Goal: Information Seeking & Learning: Compare options

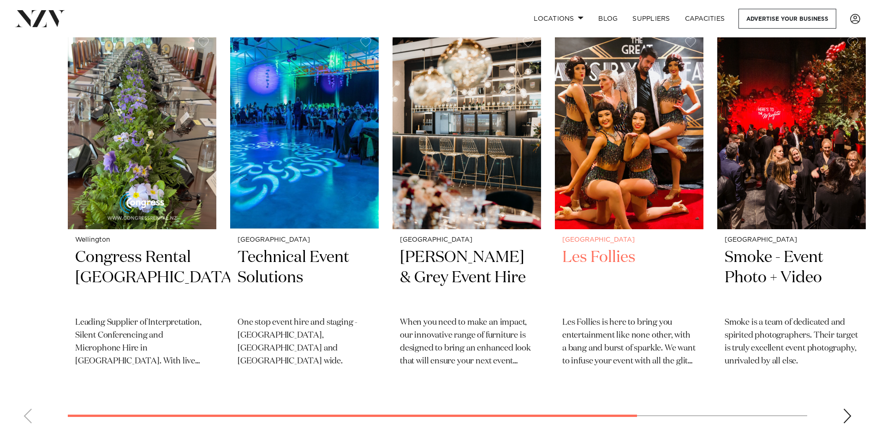
scroll to position [2214, 0]
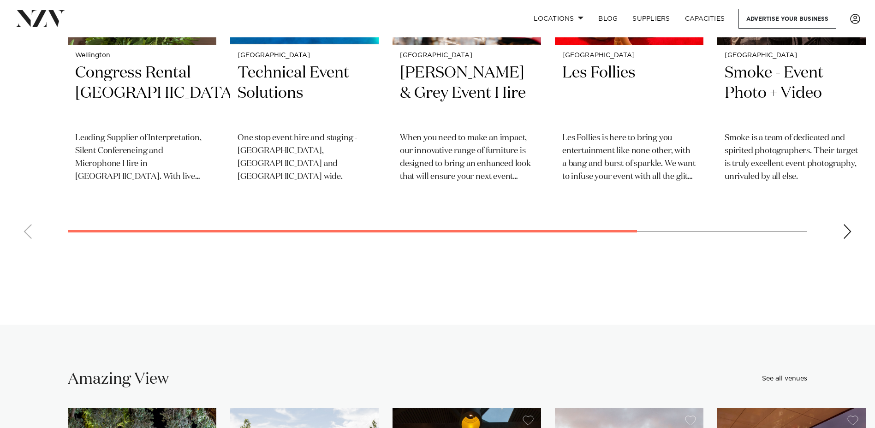
click at [850, 224] on div "Next slide" at bounding box center [847, 231] width 9 height 15
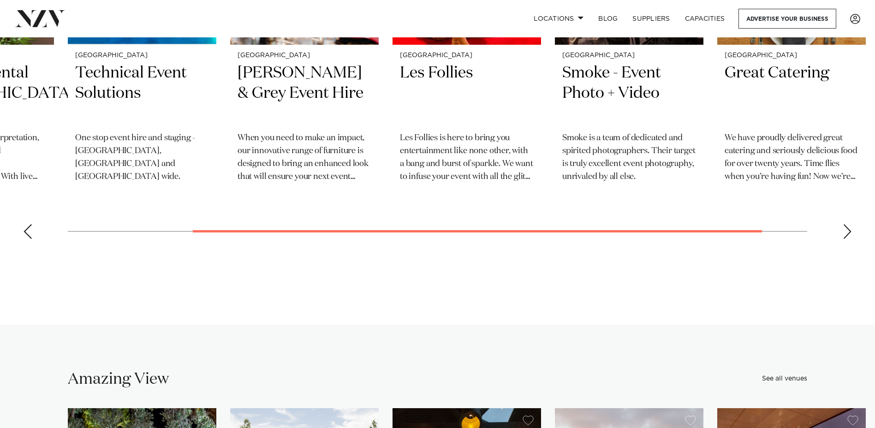
scroll to position [2076, 0]
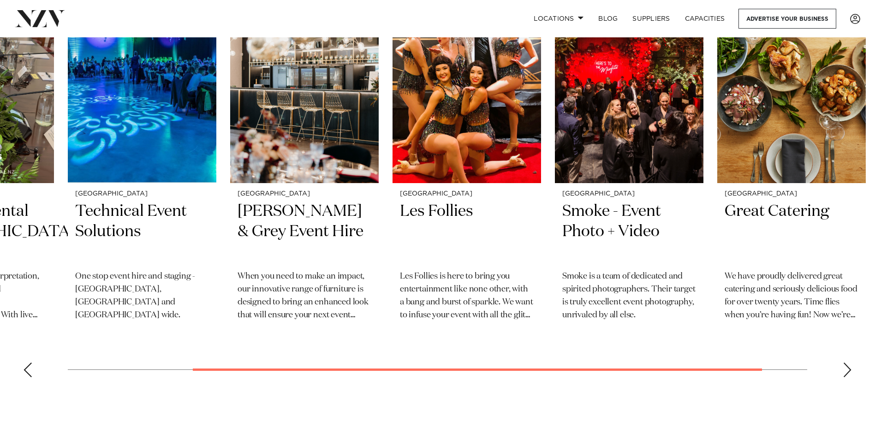
click at [842, 355] on swiper-container "Wellington Congress Rental [GEOGRAPHIC_DATA] Leading Supplier of Interpretation…" at bounding box center [437, 184] width 875 height 401
click at [849, 363] on div "Next slide" at bounding box center [847, 370] width 9 height 15
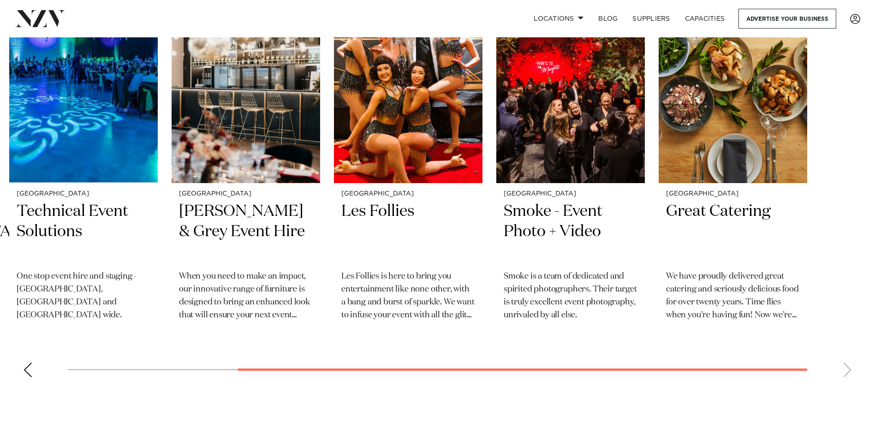
click at [28, 363] on div "Previous slide" at bounding box center [27, 370] width 9 height 15
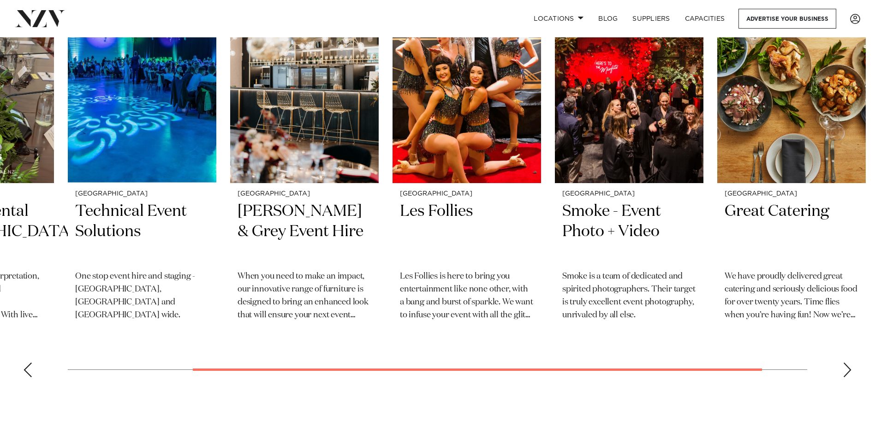
click at [29, 363] on div "Previous slide" at bounding box center [27, 370] width 9 height 15
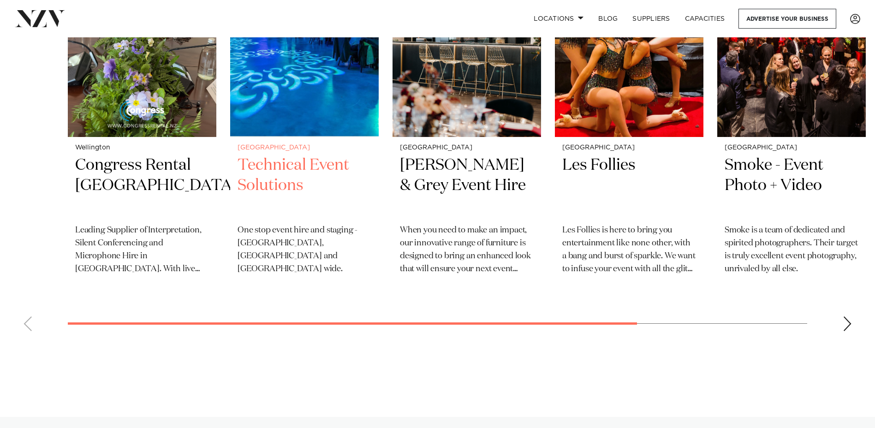
scroll to position [2029, 0]
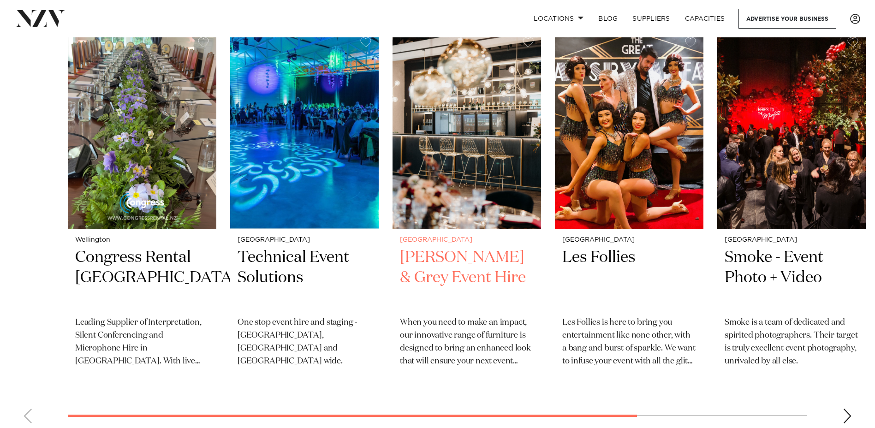
click at [424, 247] on h2 "[PERSON_NAME] & Grey Event Hire" at bounding box center [467, 278] width 134 height 62
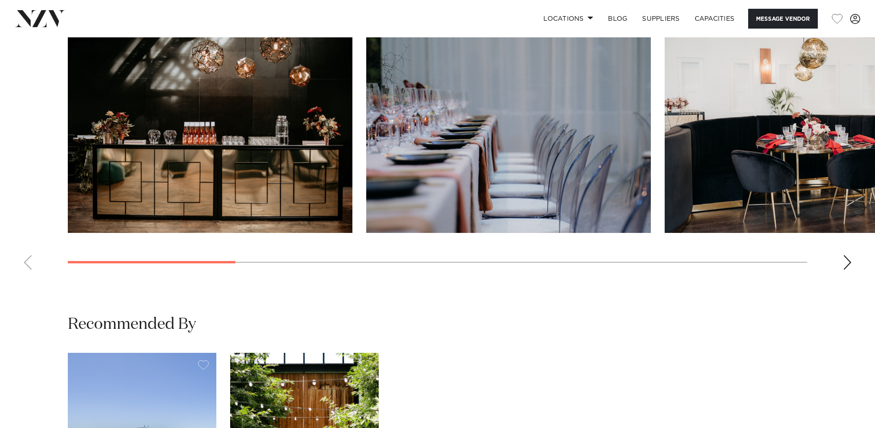
scroll to position [738, 0]
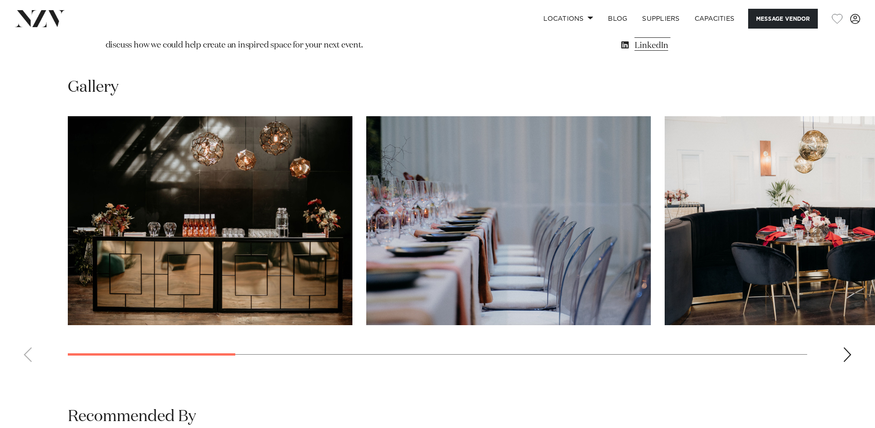
click at [846, 347] on div "Next slide" at bounding box center [847, 354] width 9 height 15
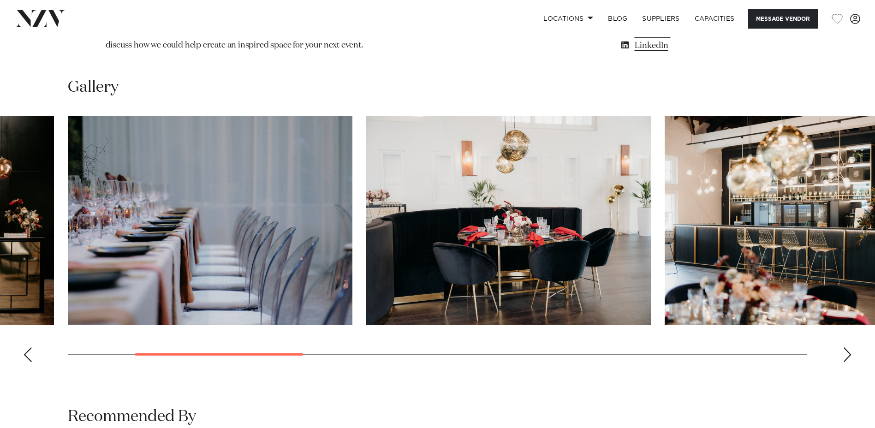
click at [851, 347] on div "Next slide" at bounding box center [847, 354] width 9 height 15
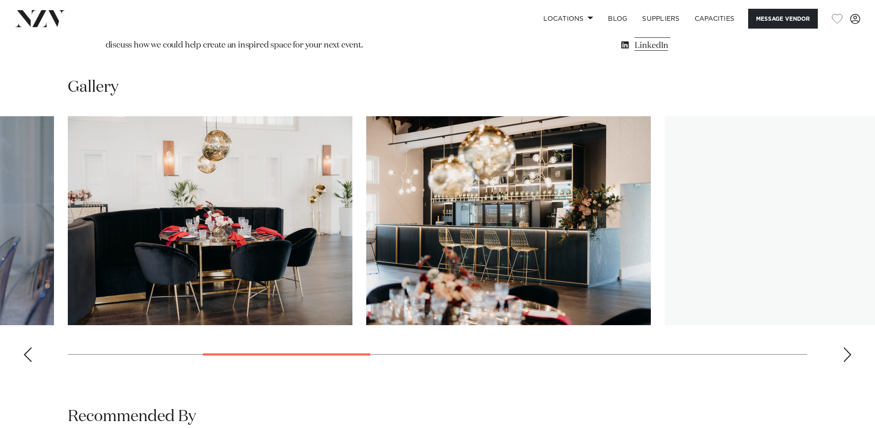
click at [850, 347] on div "Next slide" at bounding box center [847, 354] width 9 height 15
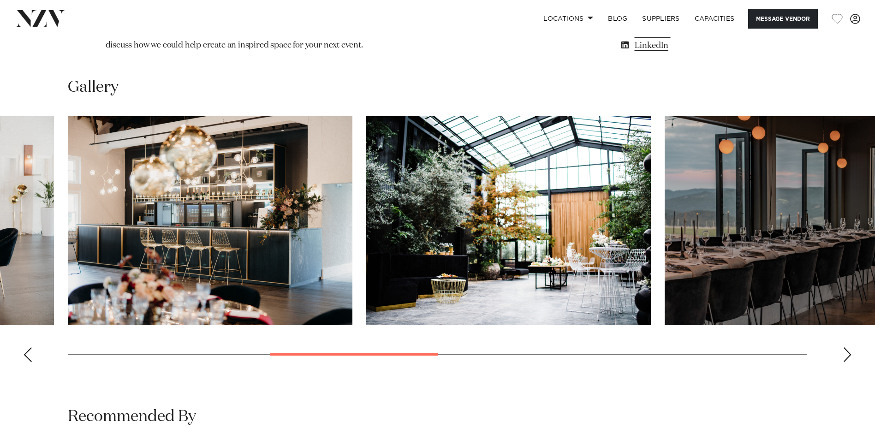
click at [847, 347] on div "Next slide" at bounding box center [847, 354] width 9 height 15
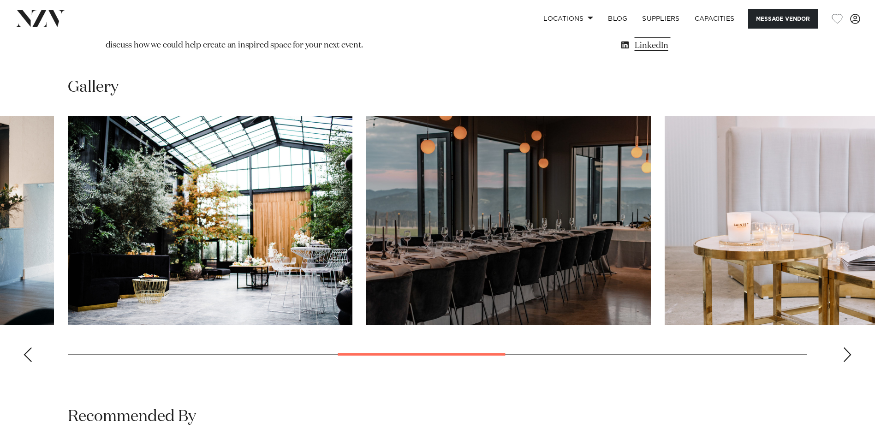
click at [848, 347] on div "Next slide" at bounding box center [847, 354] width 9 height 15
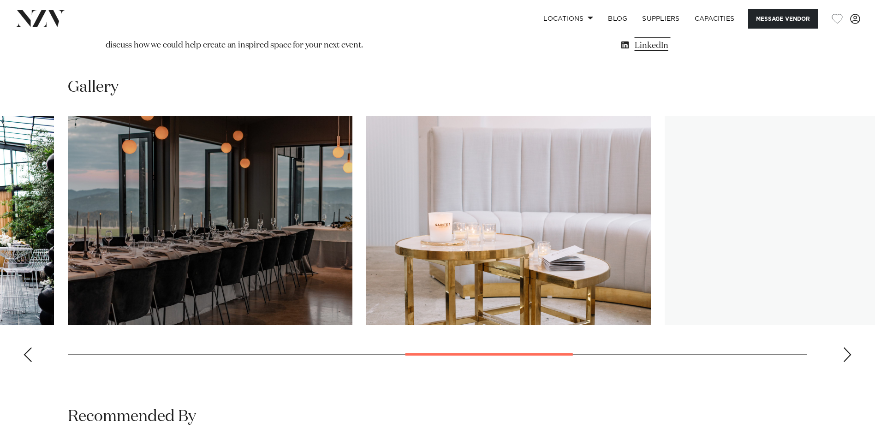
click at [847, 347] on div "Next slide" at bounding box center [847, 354] width 9 height 15
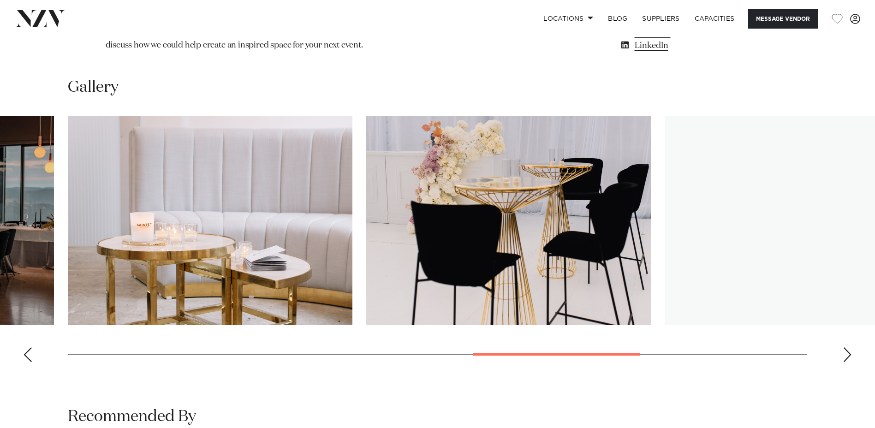
click at [842, 311] on swiper-container at bounding box center [437, 242] width 875 height 253
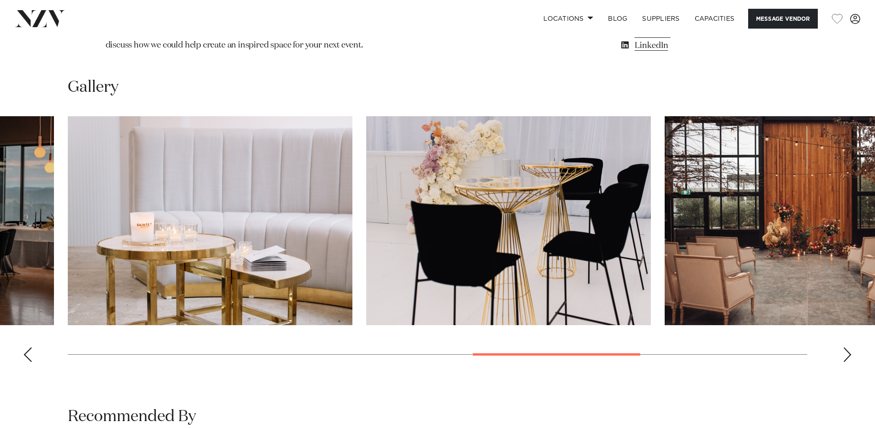
click at [852, 308] on swiper-container at bounding box center [437, 242] width 875 height 253
click at [847, 347] on div "Next slide" at bounding box center [847, 354] width 9 height 15
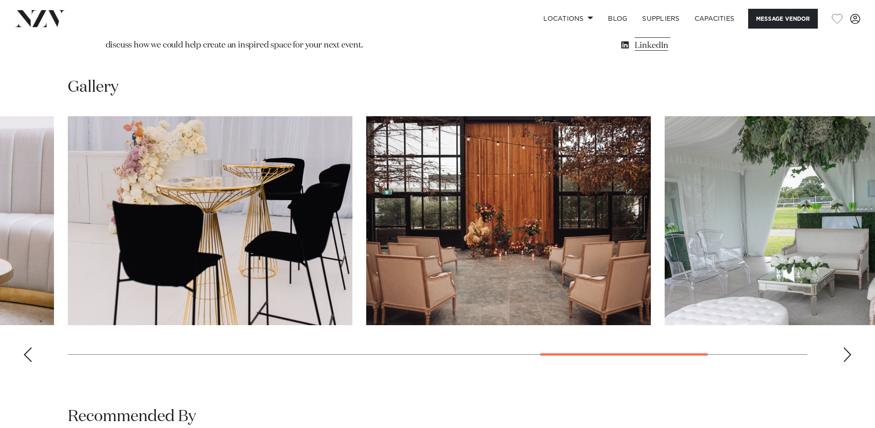
click at [845, 347] on div "Next slide" at bounding box center [847, 354] width 9 height 15
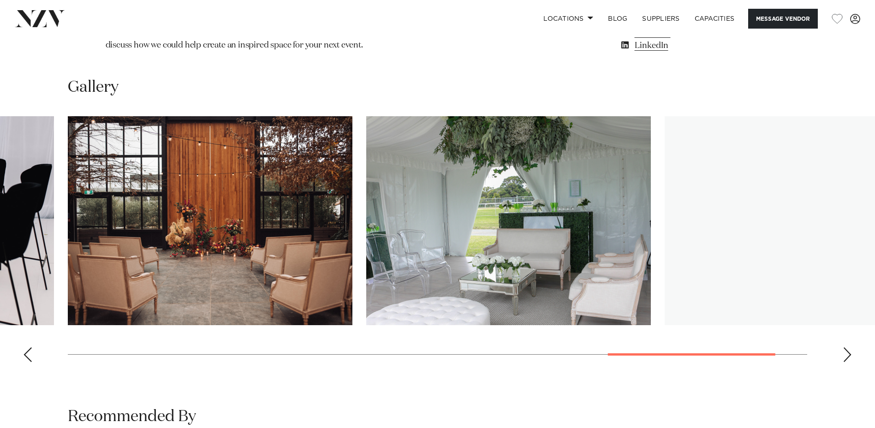
click at [846, 347] on div "Next slide" at bounding box center [847, 354] width 9 height 15
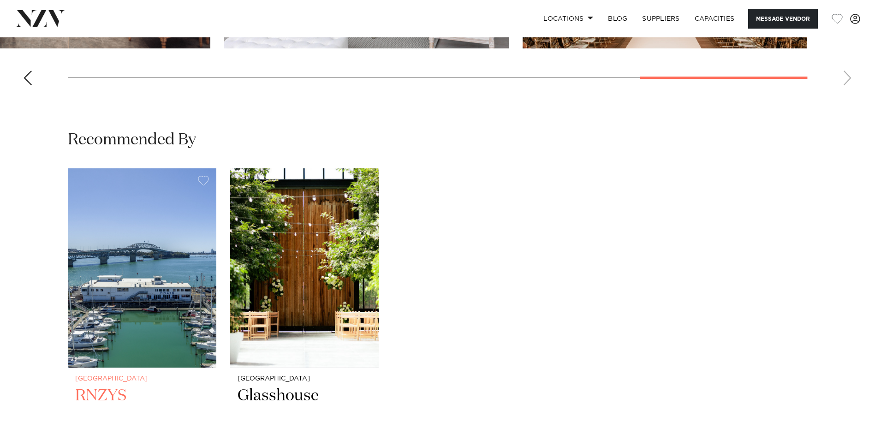
scroll to position [1153, 0]
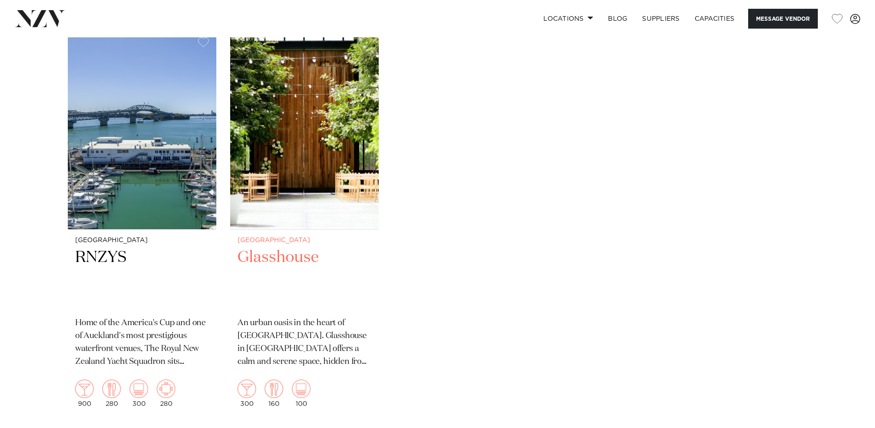
click at [292, 247] on h2 "Glasshouse" at bounding box center [305, 278] width 134 height 62
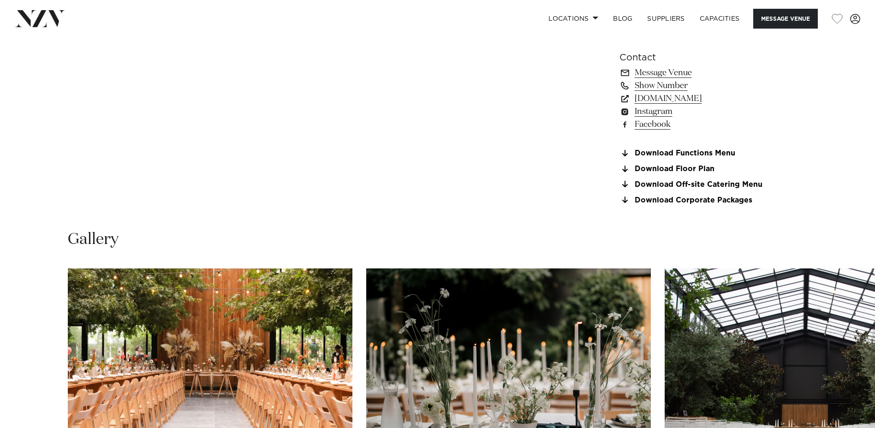
scroll to position [922, 0]
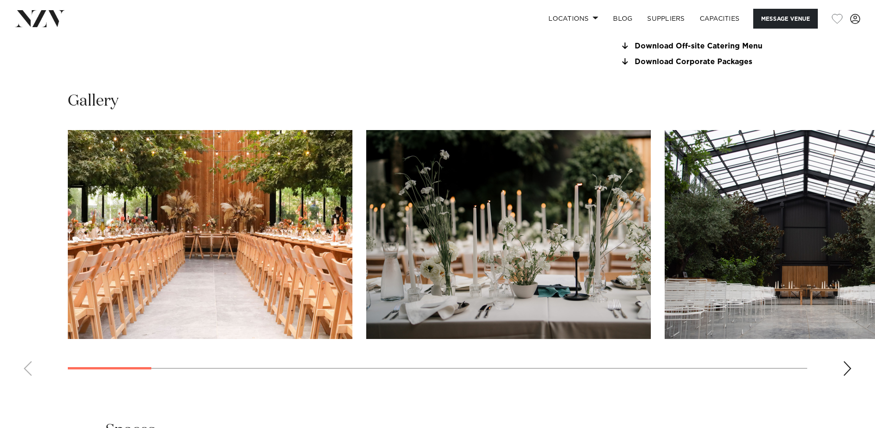
click at [844, 368] on div "Next slide" at bounding box center [847, 368] width 9 height 15
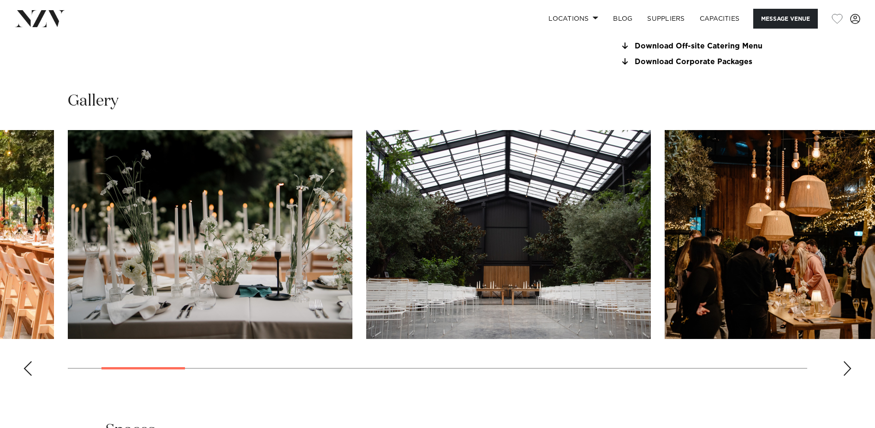
click at [850, 369] on div "Next slide" at bounding box center [847, 368] width 9 height 15
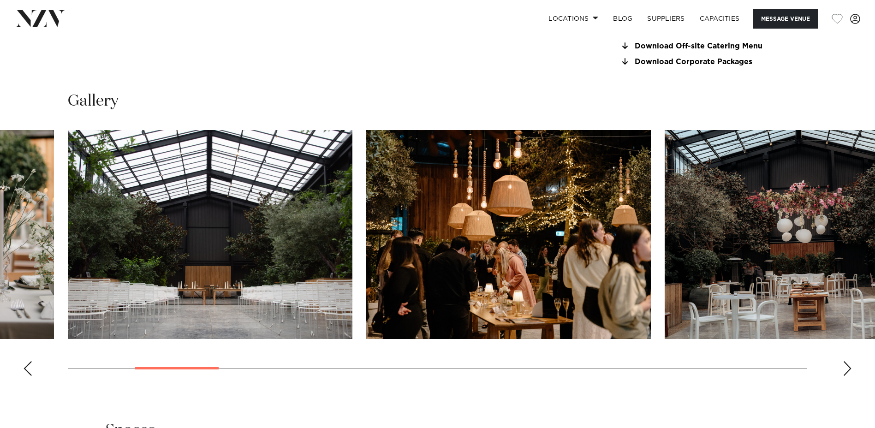
click at [850, 369] on div "Next slide" at bounding box center [847, 368] width 9 height 15
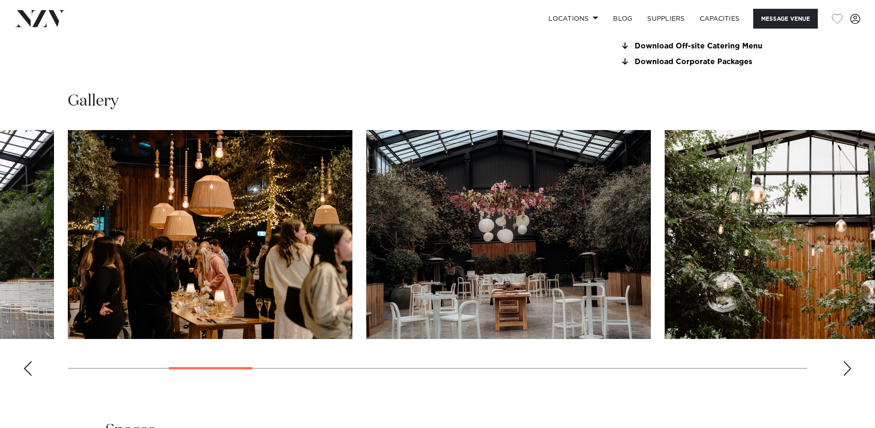
click at [850, 370] on div "Next slide" at bounding box center [847, 368] width 9 height 15
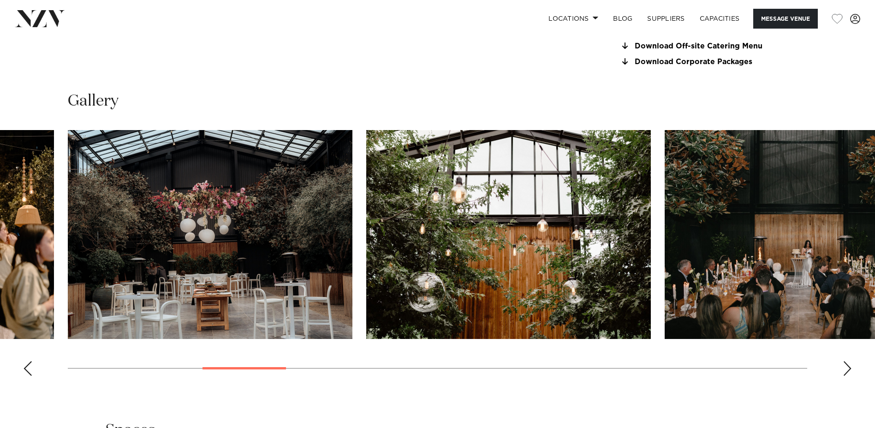
click at [850, 370] on div "Next slide" at bounding box center [847, 368] width 9 height 15
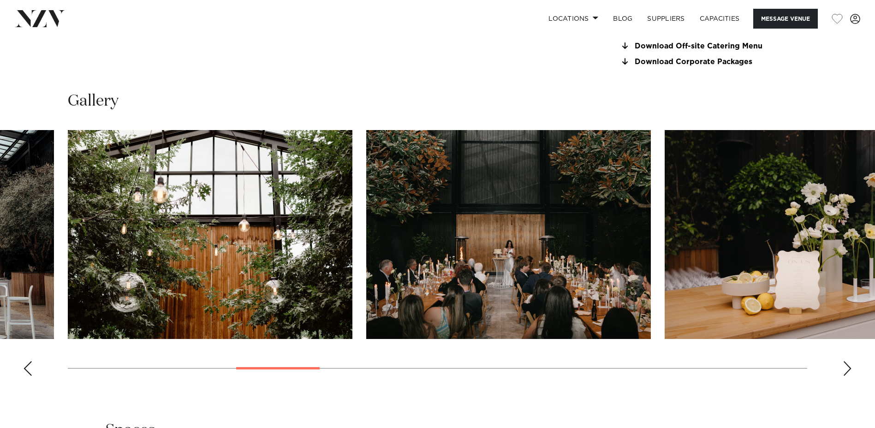
click at [850, 370] on div "Next slide" at bounding box center [847, 368] width 9 height 15
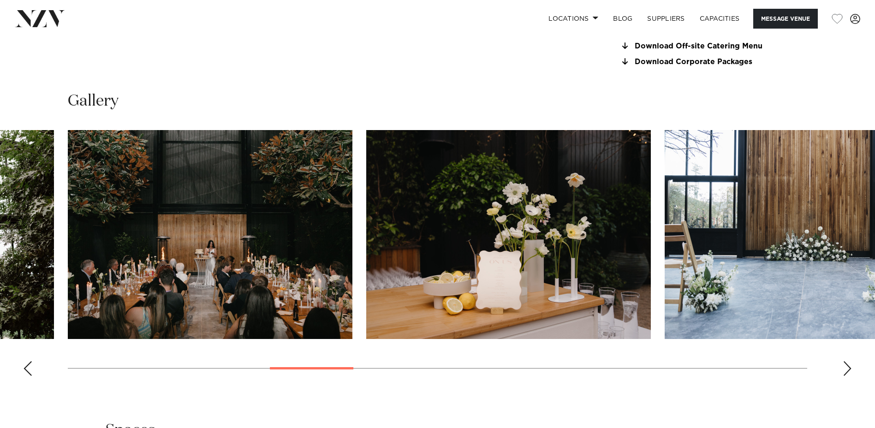
click at [850, 370] on div "Next slide" at bounding box center [847, 368] width 9 height 15
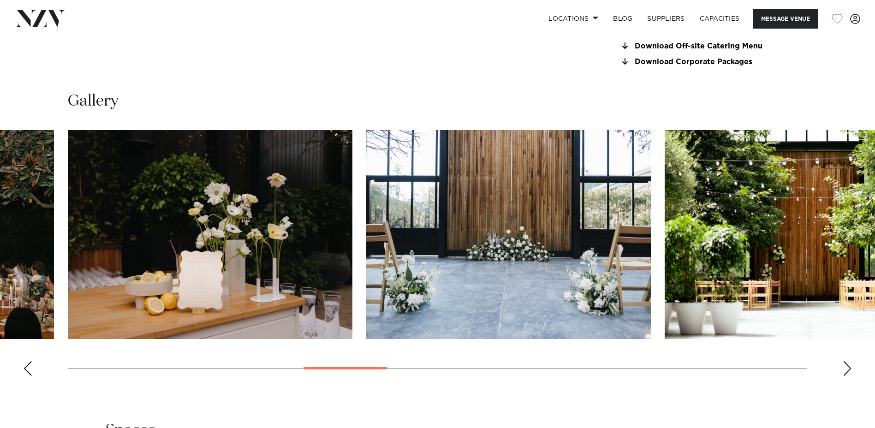
click at [850, 370] on div "Next slide" at bounding box center [847, 368] width 9 height 15
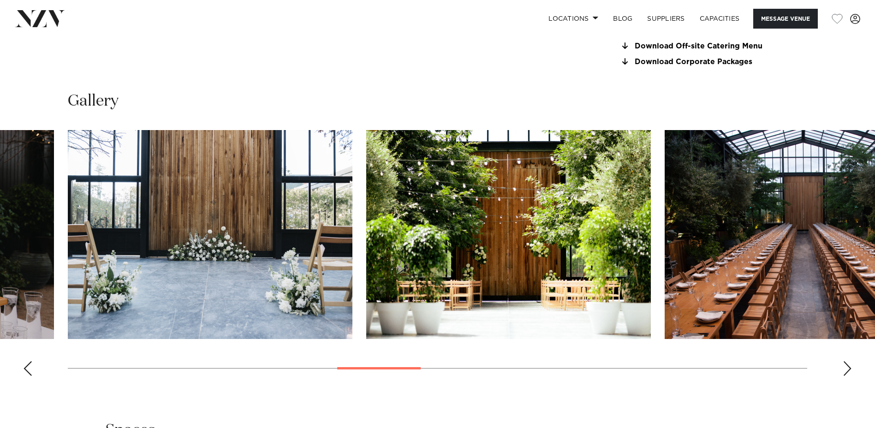
click at [850, 370] on div "Next slide" at bounding box center [847, 368] width 9 height 15
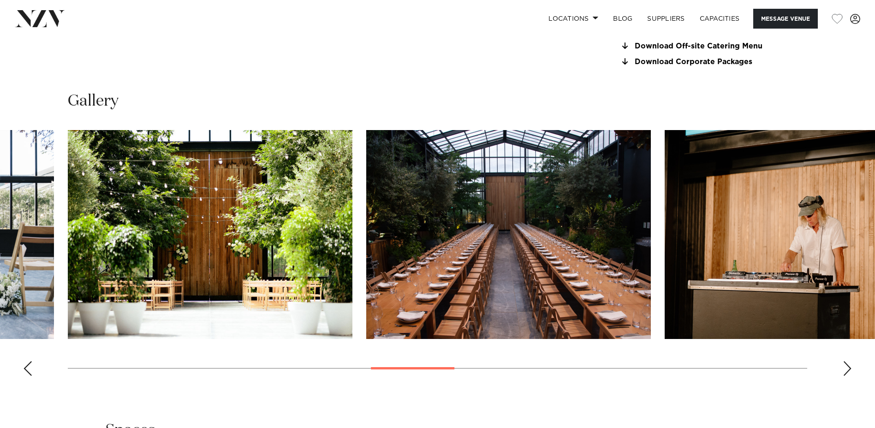
click at [850, 370] on div "Next slide" at bounding box center [847, 368] width 9 height 15
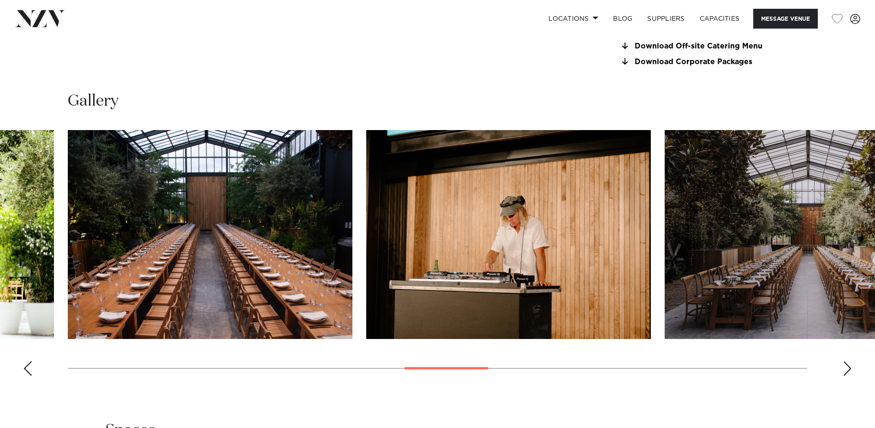
click at [850, 370] on div "Next slide" at bounding box center [847, 368] width 9 height 15
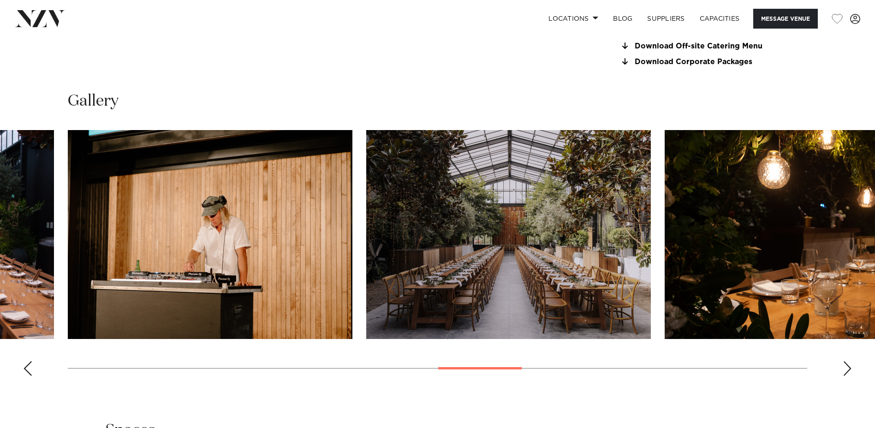
click at [850, 370] on div "Next slide" at bounding box center [847, 368] width 9 height 15
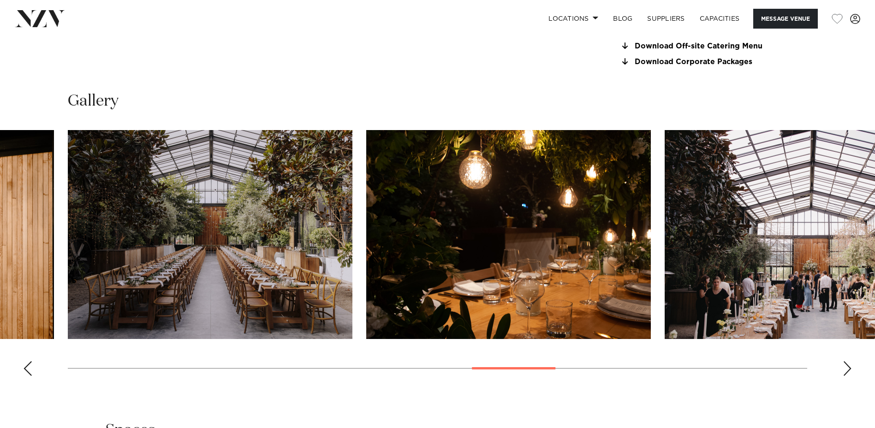
click at [850, 370] on div "Next slide" at bounding box center [847, 368] width 9 height 15
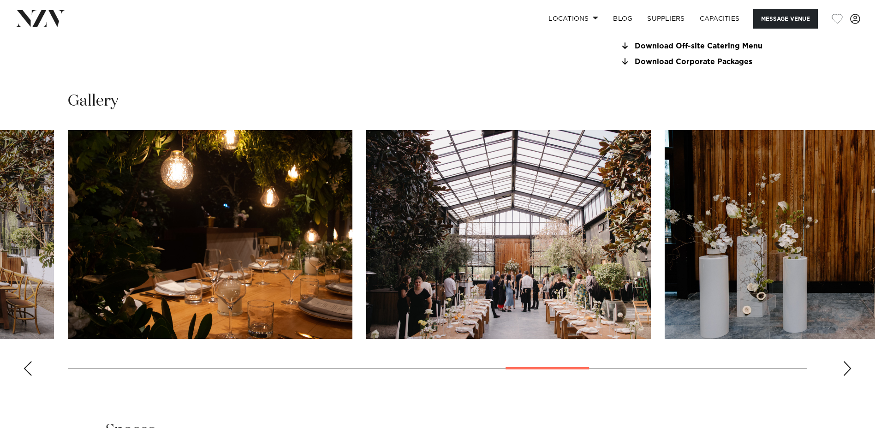
click at [850, 370] on div "Next slide" at bounding box center [847, 368] width 9 height 15
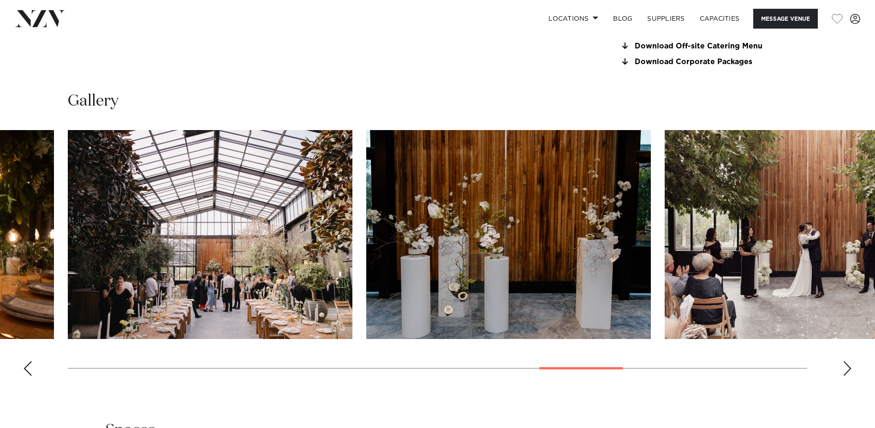
click at [850, 370] on div "Next slide" at bounding box center [847, 368] width 9 height 15
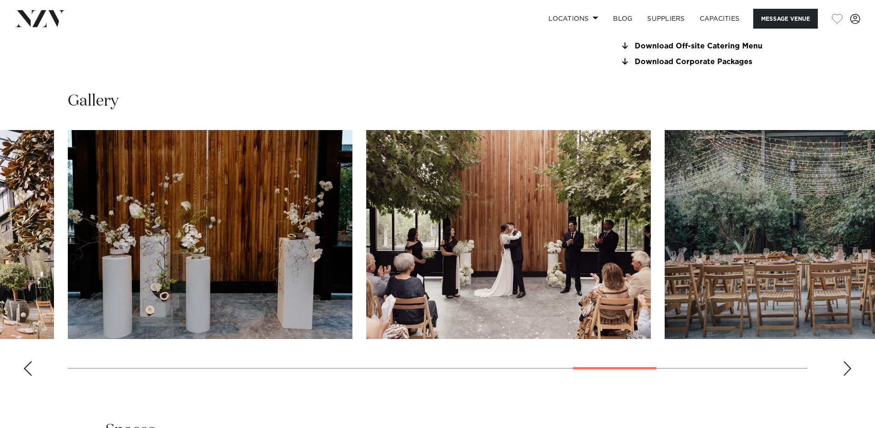
click at [845, 371] on div "Next slide" at bounding box center [847, 368] width 9 height 15
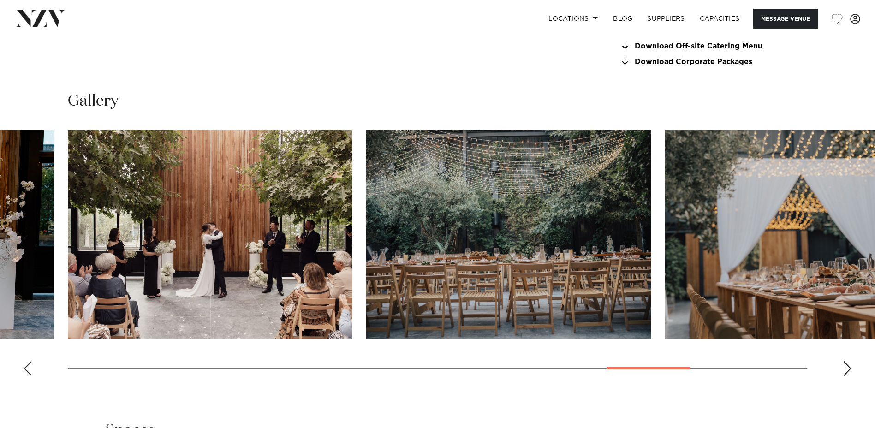
click at [845, 371] on div "Next slide" at bounding box center [847, 368] width 9 height 15
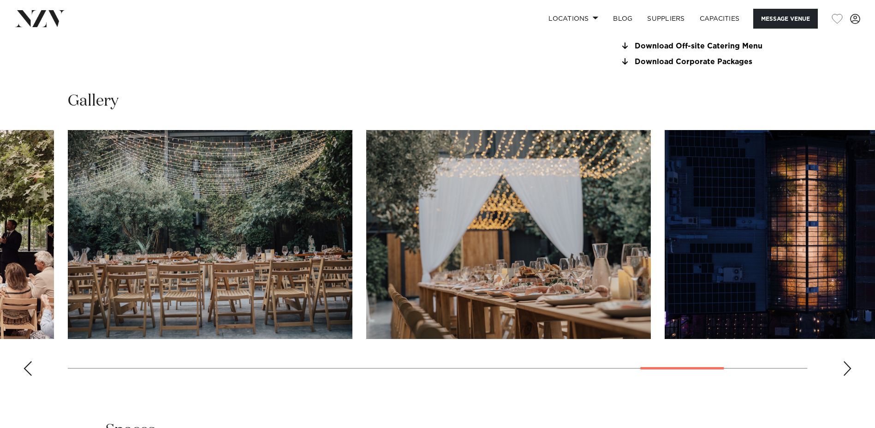
click at [845, 371] on div "Next slide" at bounding box center [847, 368] width 9 height 15
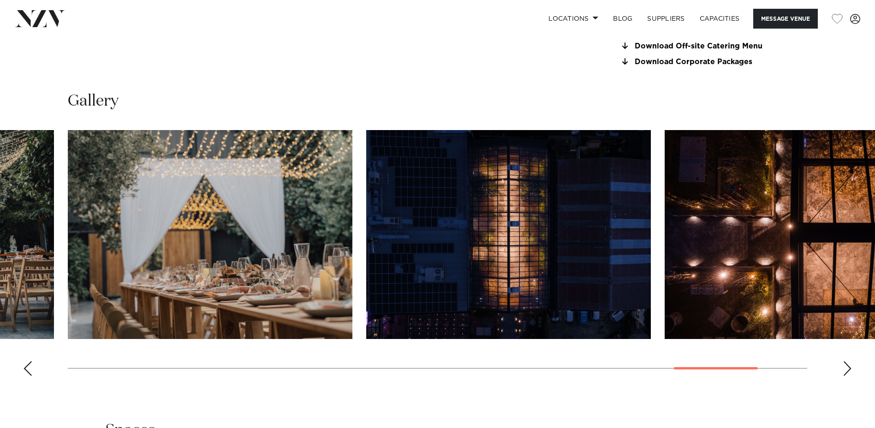
click at [845, 371] on div "Next slide" at bounding box center [847, 368] width 9 height 15
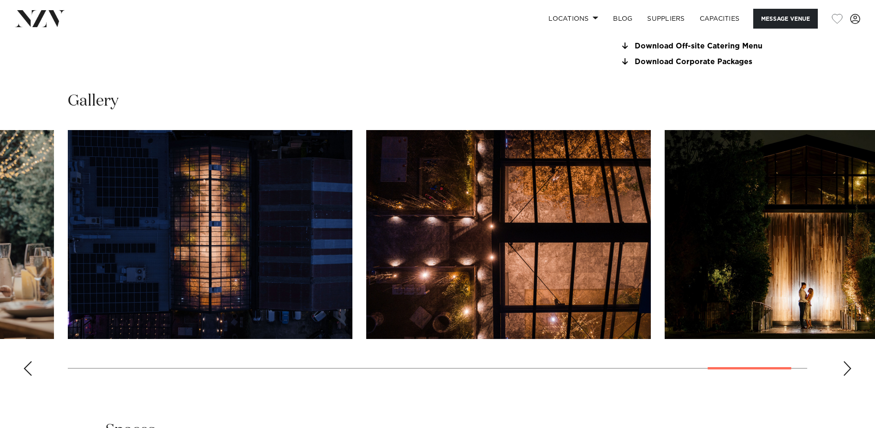
click at [844, 371] on div "Next slide" at bounding box center [847, 368] width 9 height 15
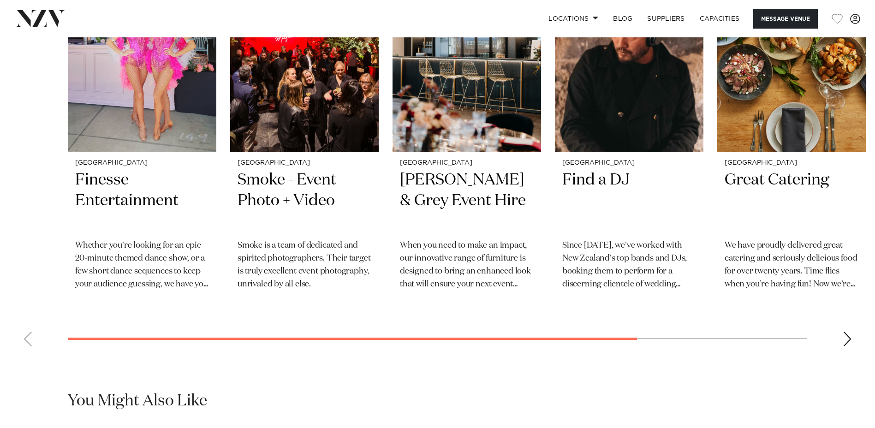
scroll to position [1522, 0]
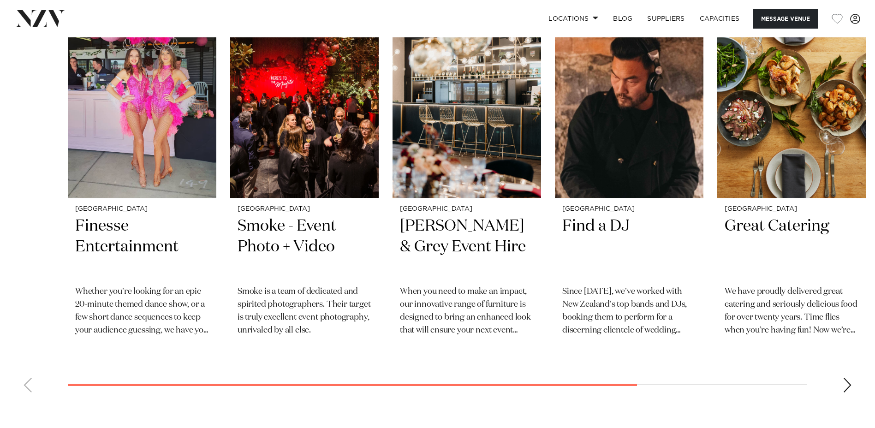
click at [847, 376] on swiper-container "Auckland Finesse Entertainment Whether you're looking for an epic 20-minute the…" at bounding box center [437, 199] width 875 height 401
click at [851, 381] on swiper-container "Auckland Finesse Entertainment Whether you're looking for an epic 20-minute the…" at bounding box center [437, 199] width 875 height 401
click at [846, 383] on div "Next slide" at bounding box center [847, 385] width 9 height 15
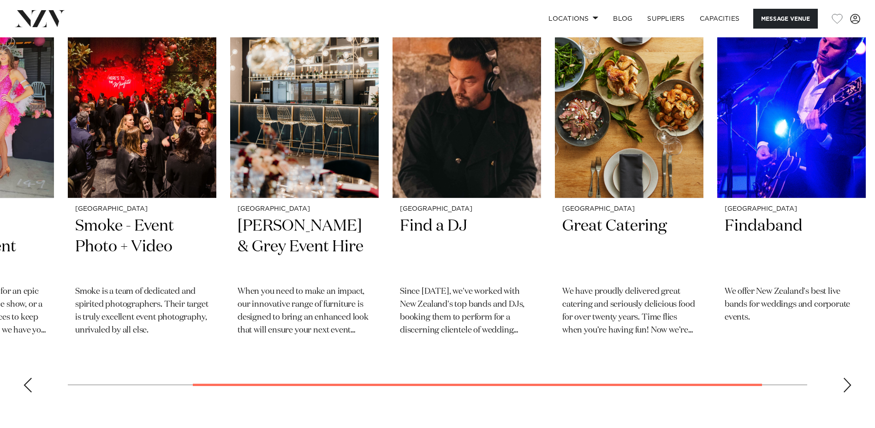
click at [846, 383] on div "Next slide" at bounding box center [847, 385] width 9 height 15
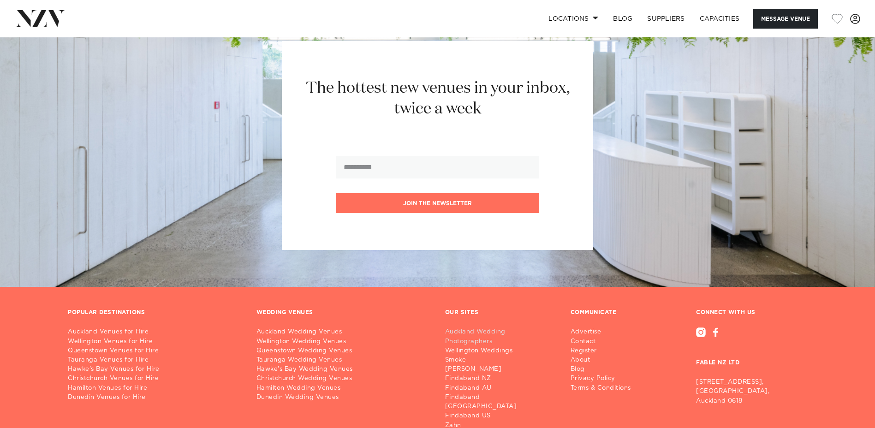
scroll to position [2505, 0]
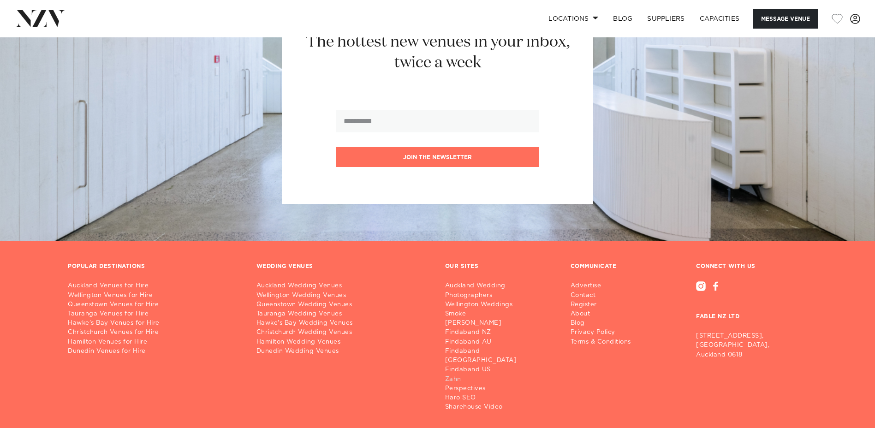
click at [453, 375] on link "Zahn" at bounding box center [500, 379] width 111 height 9
